Goal: Task Accomplishment & Management: Use online tool/utility

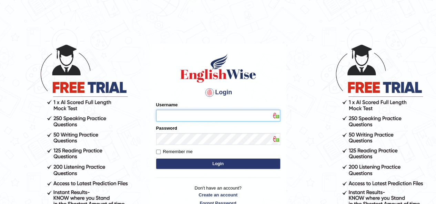
type input "IBJAJI"
click at [212, 166] on button "Login" at bounding box center [218, 164] width 124 height 10
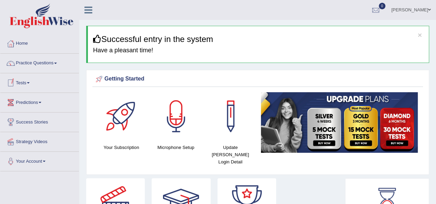
click at [23, 83] on link "Tests" at bounding box center [39, 81] width 79 height 17
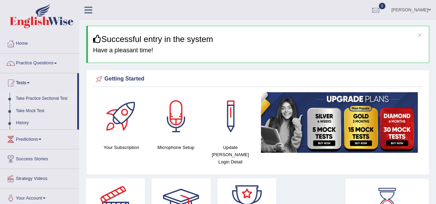
click at [31, 99] on link "Take Practice Sectional Test" at bounding box center [45, 99] width 64 height 12
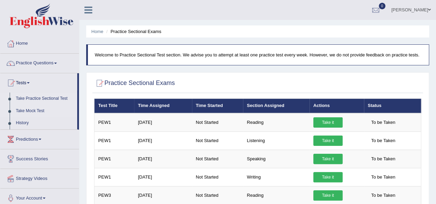
click at [30, 109] on link "Take Mock Test" at bounding box center [45, 111] width 64 height 12
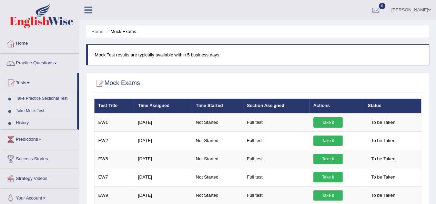
click at [25, 98] on link "Take Practice Sectional Test" at bounding box center [45, 99] width 64 height 12
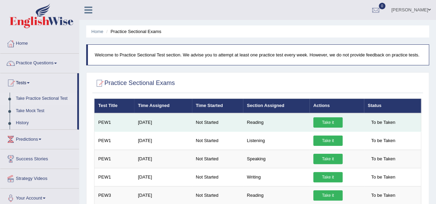
click at [325, 123] on link "Take it" at bounding box center [327, 122] width 29 height 10
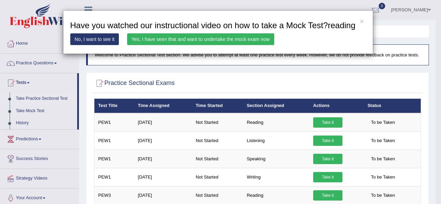
click at [173, 41] on link "Yes, I have seen that and want to undertake the mock exam now" at bounding box center [200, 39] width 147 height 12
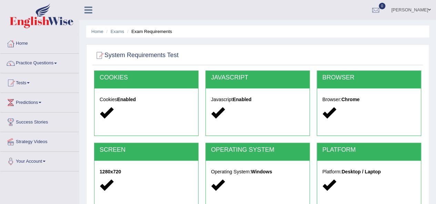
drag, startPoint x: 437, startPoint y: 79, endPoint x: 293, endPoint y: 51, distance: 146.3
click at [293, 51] on div at bounding box center [257, 56] width 327 height 14
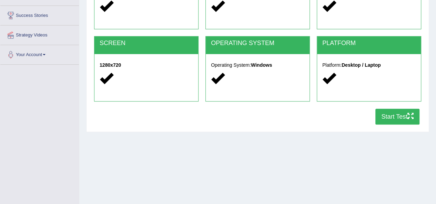
scroll to position [110, 0]
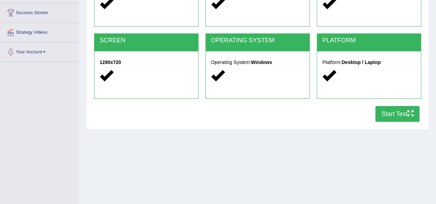
click at [396, 113] on button "Start Test" at bounding box center [397, 114] width 44 height 16
